Goal: Information Seeking & Learning: Find specific page/section

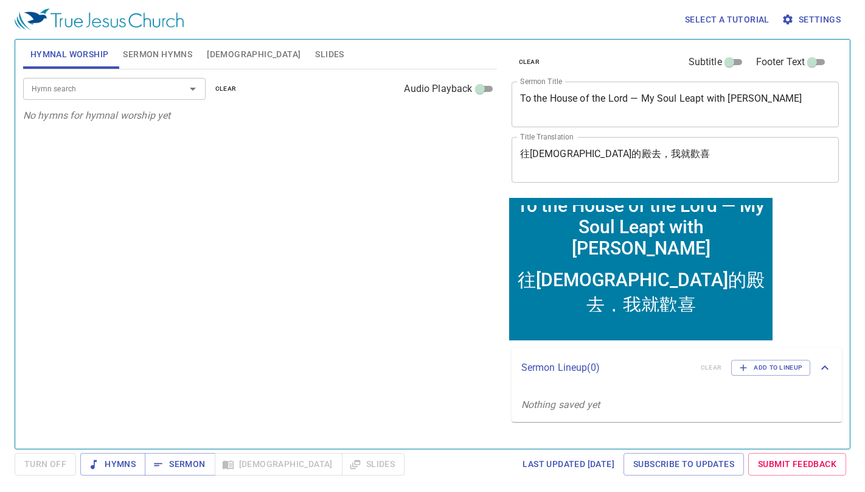
click at [222, 57] on span "[DEMOGRAPHIC_DATA]" at bounding box center [254, 54] width 94 height 15
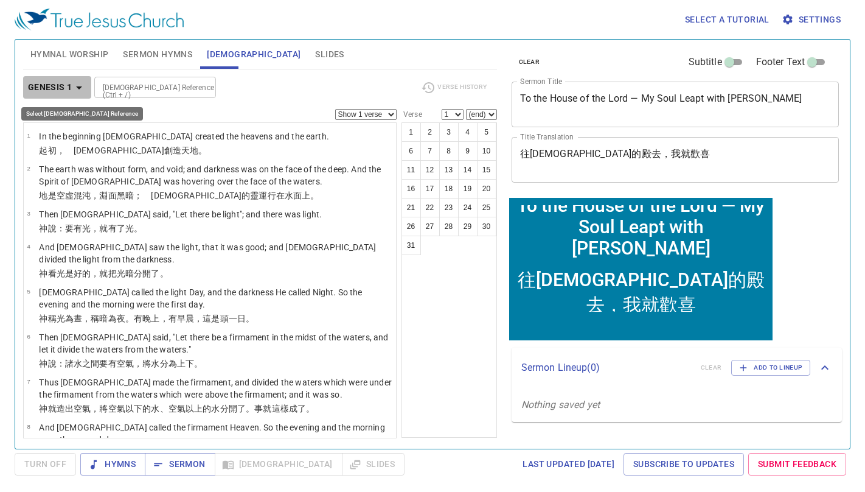
click at [79, 86] on icon "button" at bounding box center [79, 87] width 15 height 15
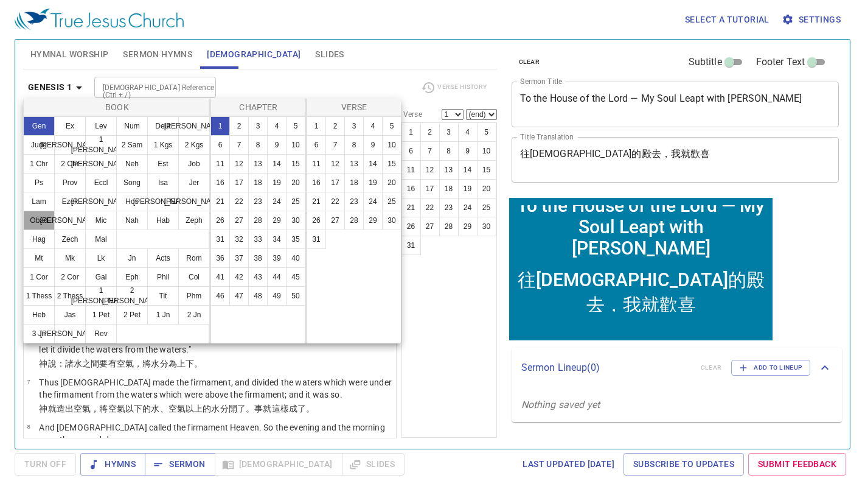
click at [42, 217] on button "Obad" at bounding box center [39, 220] width 32 height 19
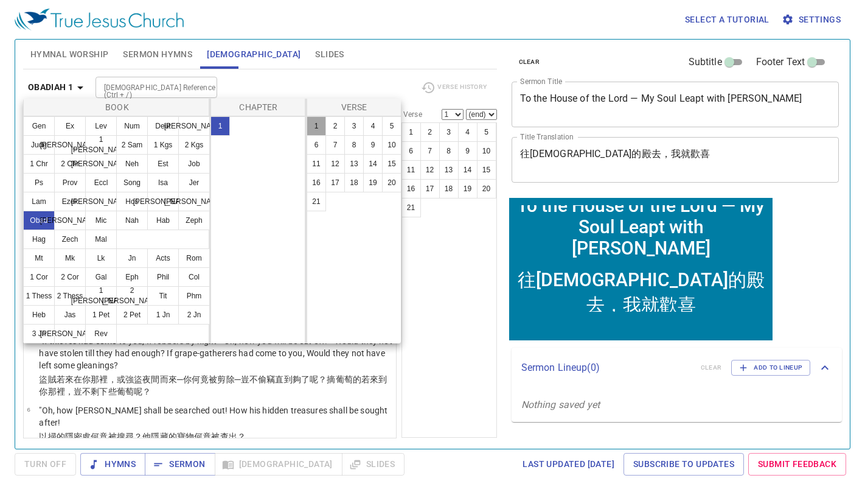
click at [317, 124] on button "1" at bounding box center [316, 125] width 19 height 19
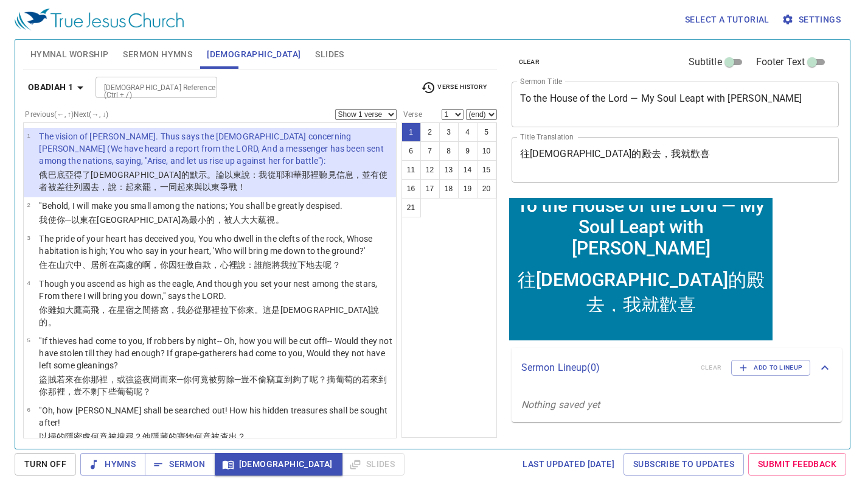
click at [82, 92] on icon "button" at bounding box center [80, 87] width 15 height 15
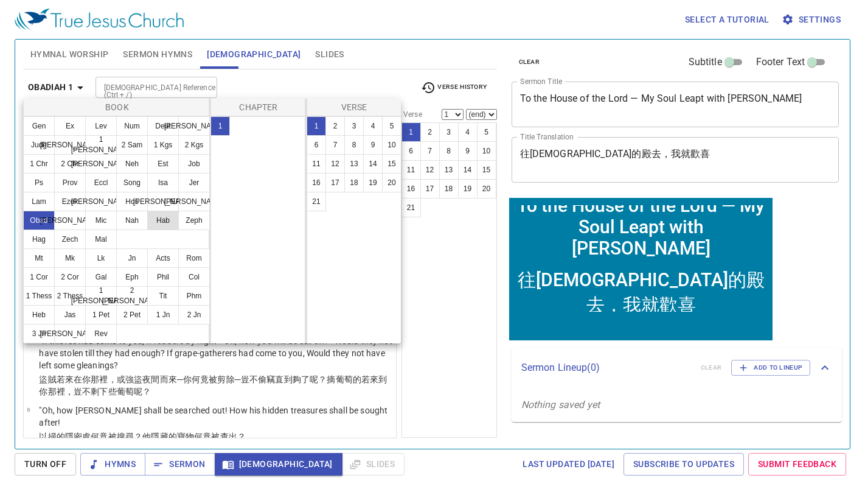
click at [156, 218] on button "Hab" at bounding box center [163, 220] width 32 height 19
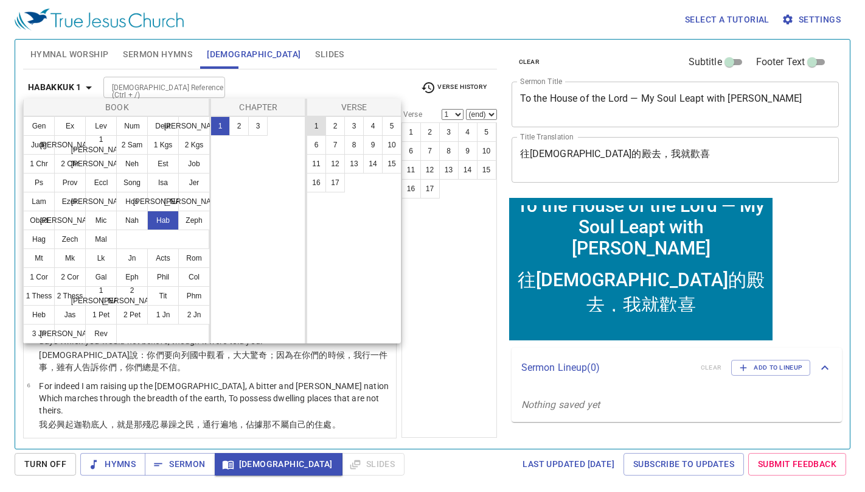
click at [319, 123] on button "1" at bounding box center [316, 125] width 19 height 19
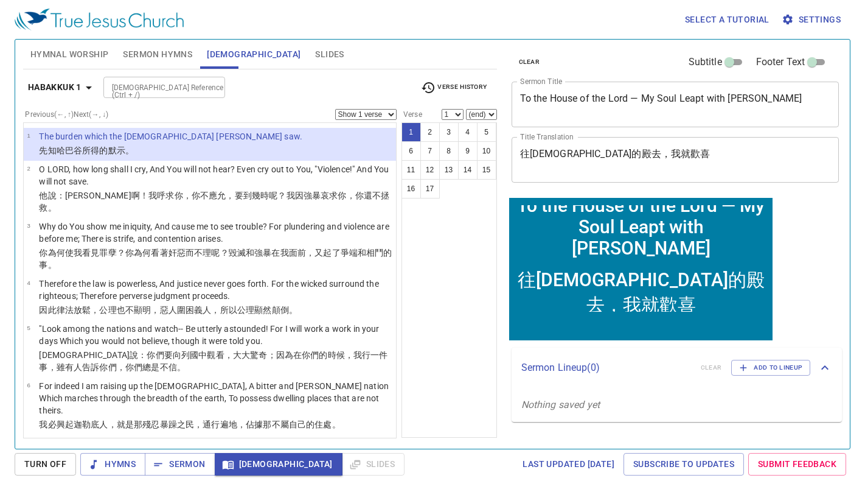
click at [296, 147] on li "1 The burden which the [DEMOGRAPHIC_DATA][PERSON_NAME] saw. [GEOGRAPHIC_DATA] 所…" at bounding box center [210, 144] width 372 height 33
click at [80, 83] on b "Habakkuk 1" at bounding box center [55, 87] width 54 height 15
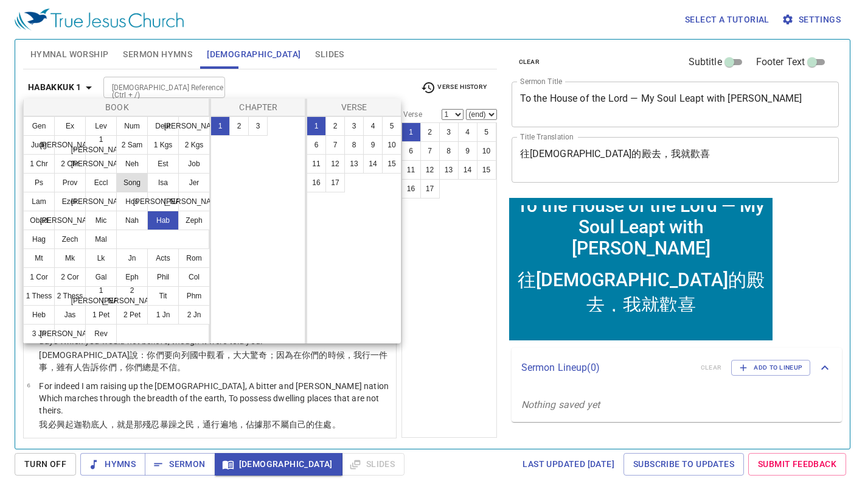
click at [131, 184] on button "Song" at bounding box center [132, 182] width 32 height 19
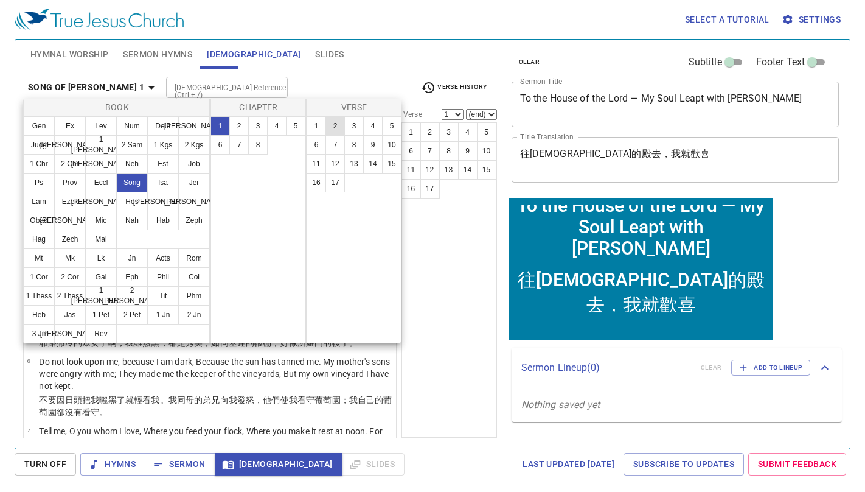
click at [326, 121] on button "2" at bounding box center [335, 125] width 19 height 19
select select "2"
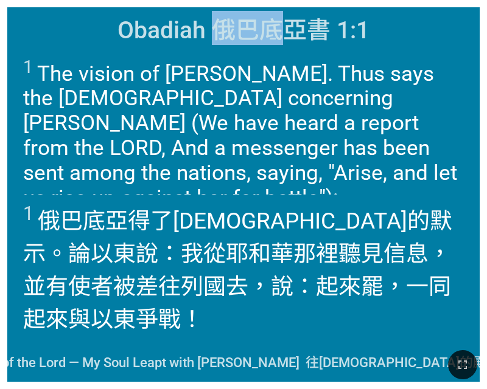
drag, startPoint x: 218, startPoint y: 33, endPoint x: 278, endPoint y: 35, distance: 60.3
click at [278, 35] on span "Obadiah 俄巴底亞書 1:1" at bounding box center [243, 28] width 252 height 34
copy span "俄巴底"
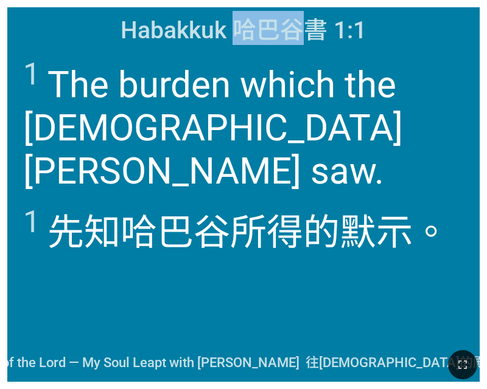
drag, startPoint x: 239, startPoint y: 35, endPoint x: 304, endPoint y: 37, distance: 65.2
click at [304, 37] on span "Habakkuk 哈巴谷書 1:1" at bounding box center [243, 28] width 246 height 34
copy span "哈巴谷"
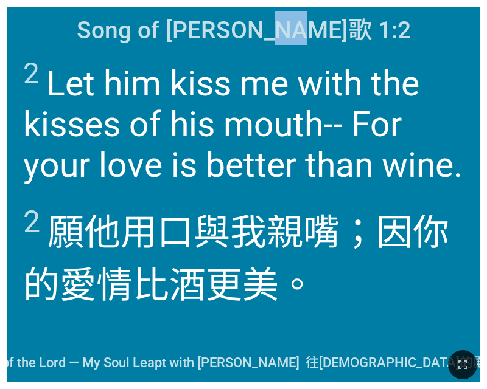
drag, startPoint x: 303, startPoint y: 30, endPoint x: 339, endPoint y: 33, distance: 36.0
click at [339, 33] on span "Song of [PERSON_NAME]歌 1:2" at bounding box center [244, 28] width 334 height 34
copy span "雅歌"
